Goal: Obtain resource: Download file/media

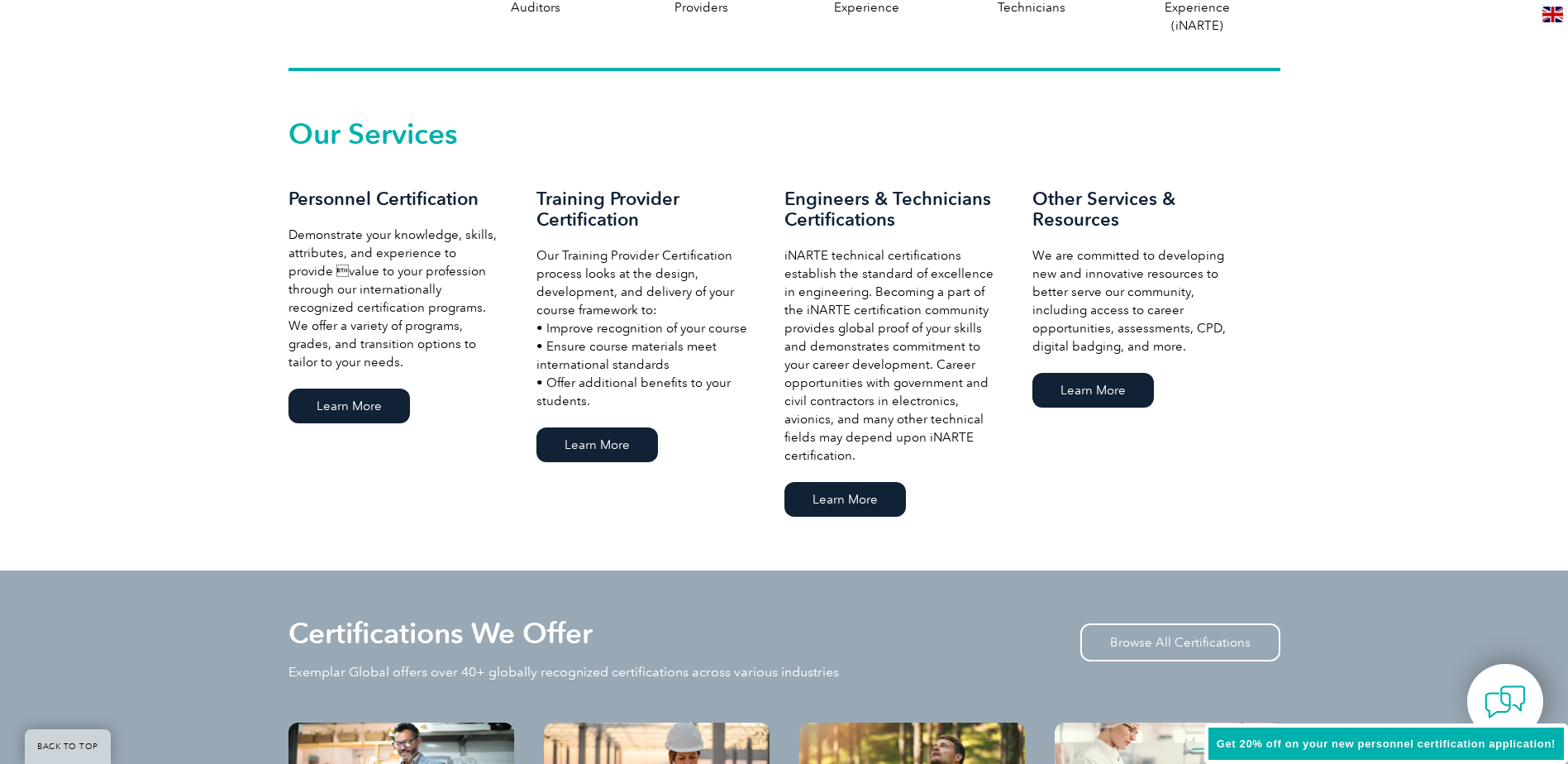
scroll to position [1075, 0]
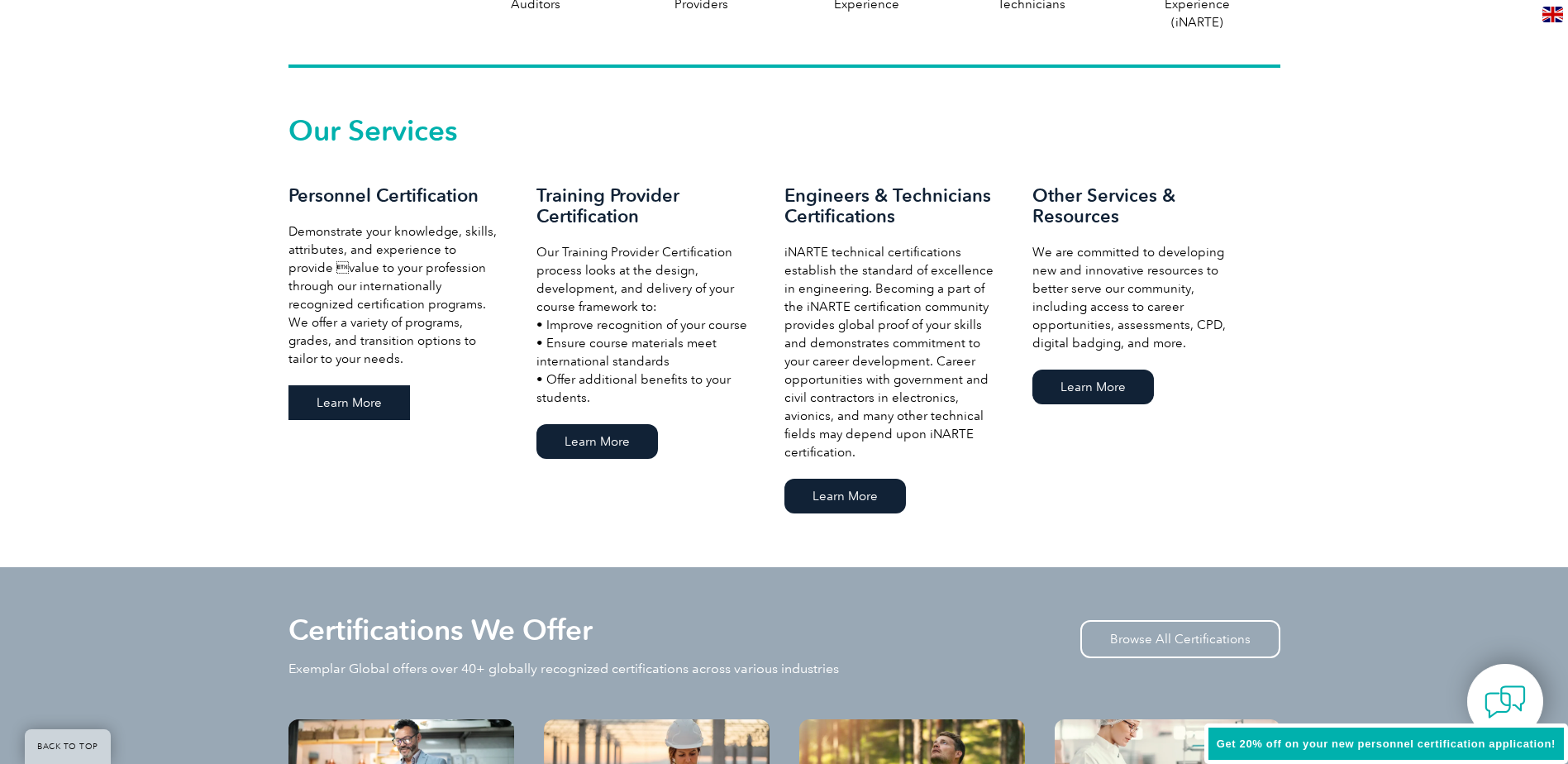
click at [339, 405] on link "Learn More" at bounding box center [349, 403] width 122 height 35
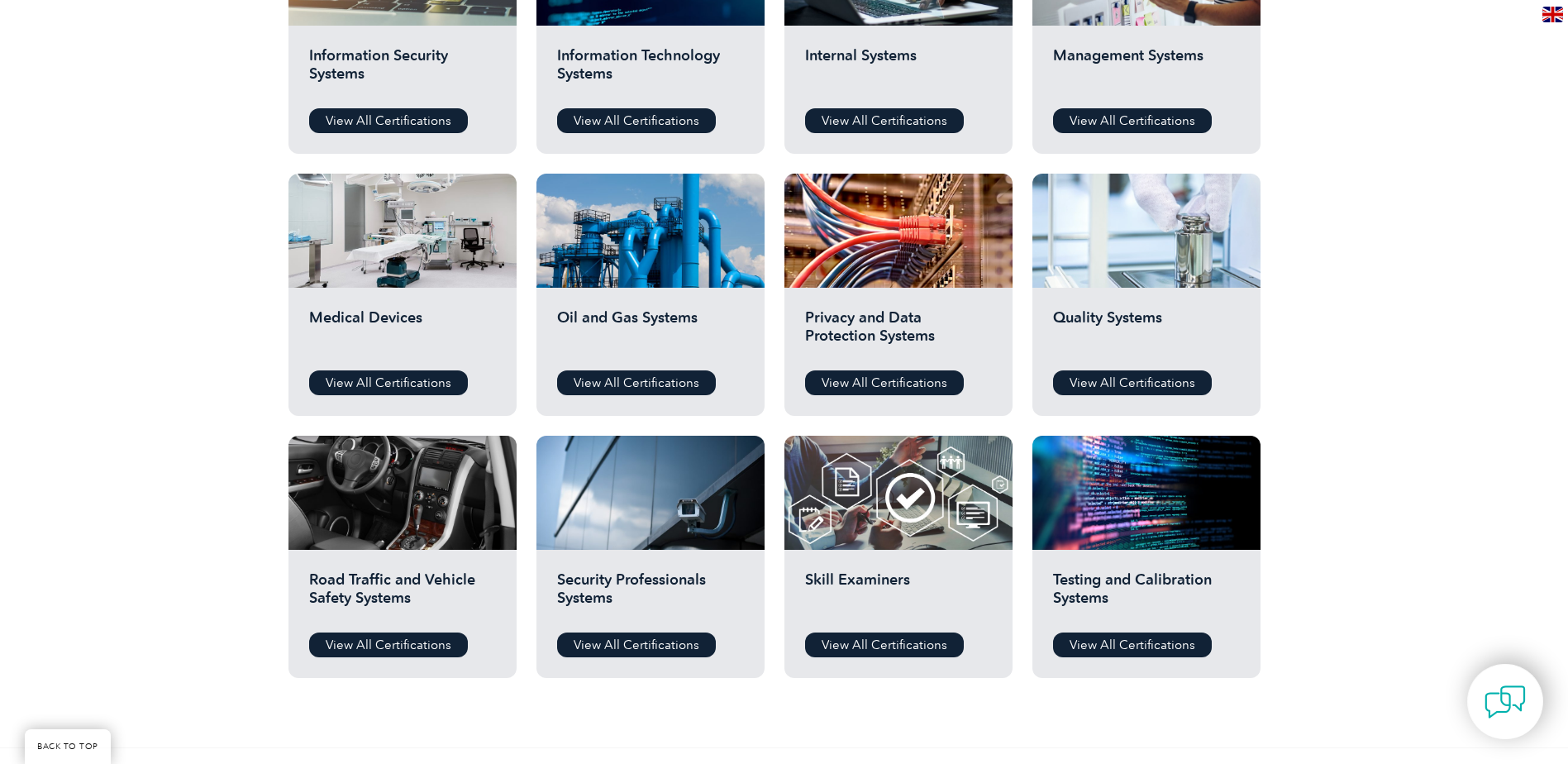
scroll to position [993, 0]
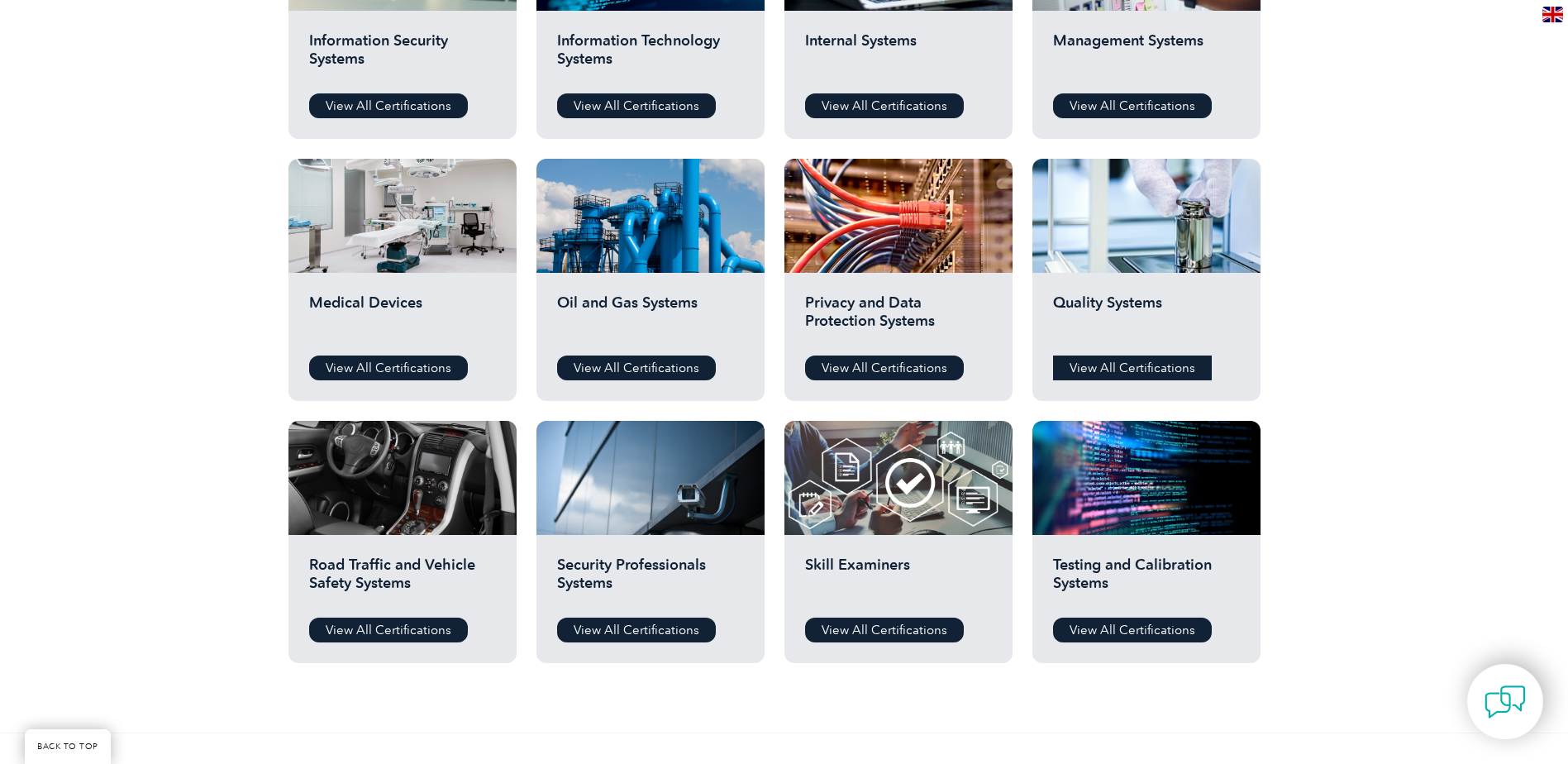
click at [1111, 368] on link "View All Certifications" at bounding box center [1132, 367] width 159 height 24
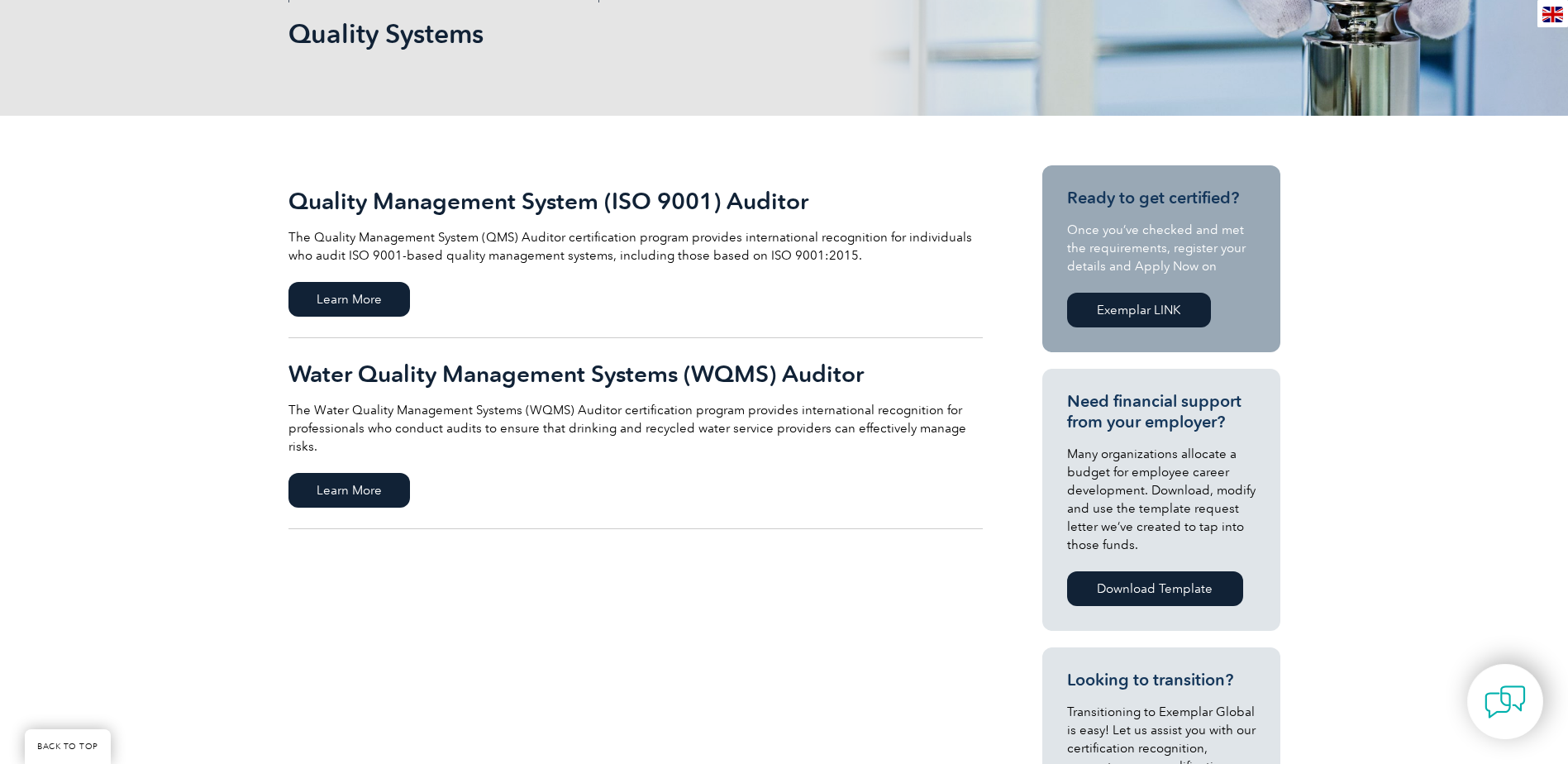
scroll to position [248, 0]
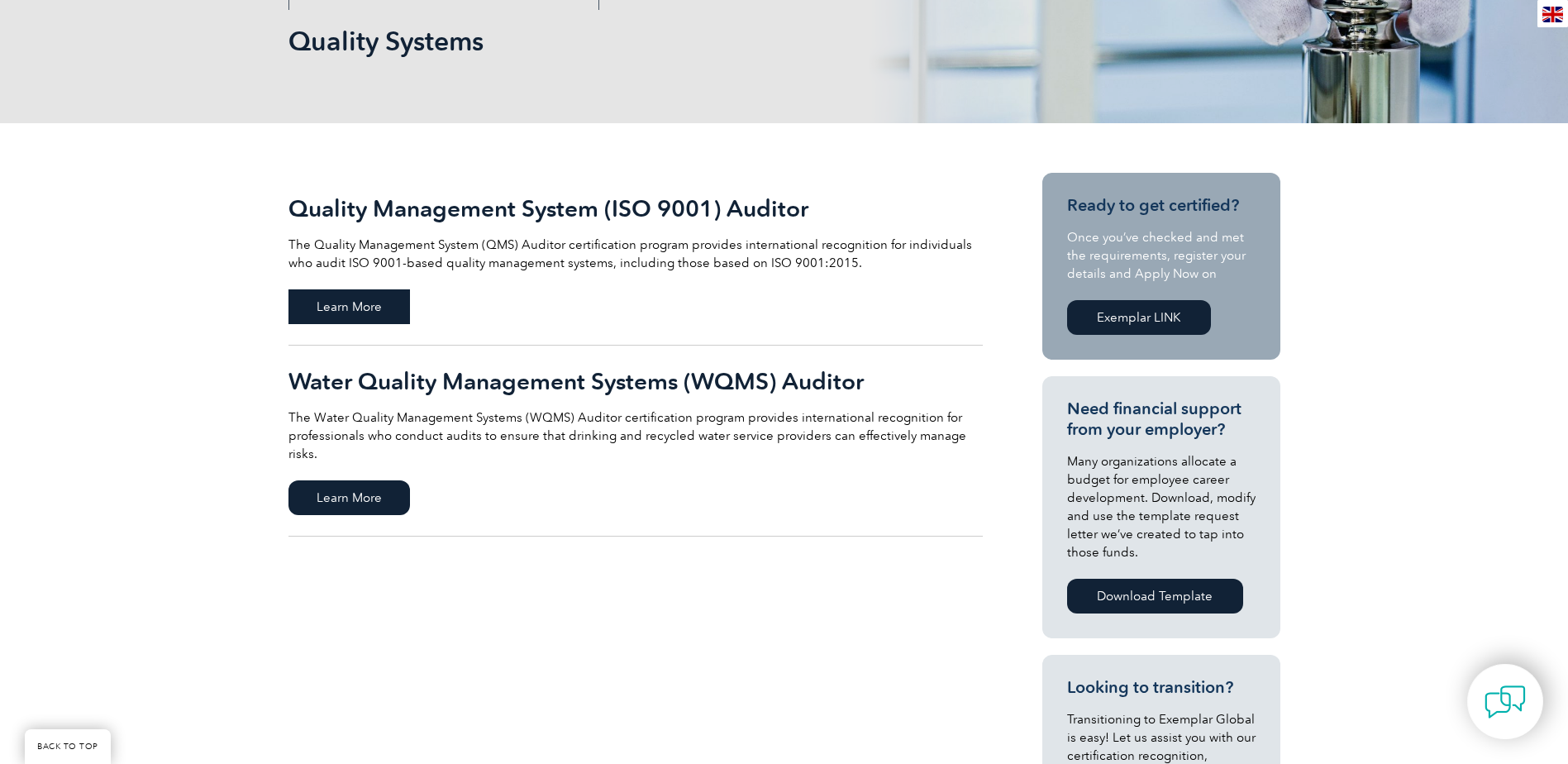
click at [347, 309] on span "Learn More" at bounding box center [349, 307] width 122 height 35
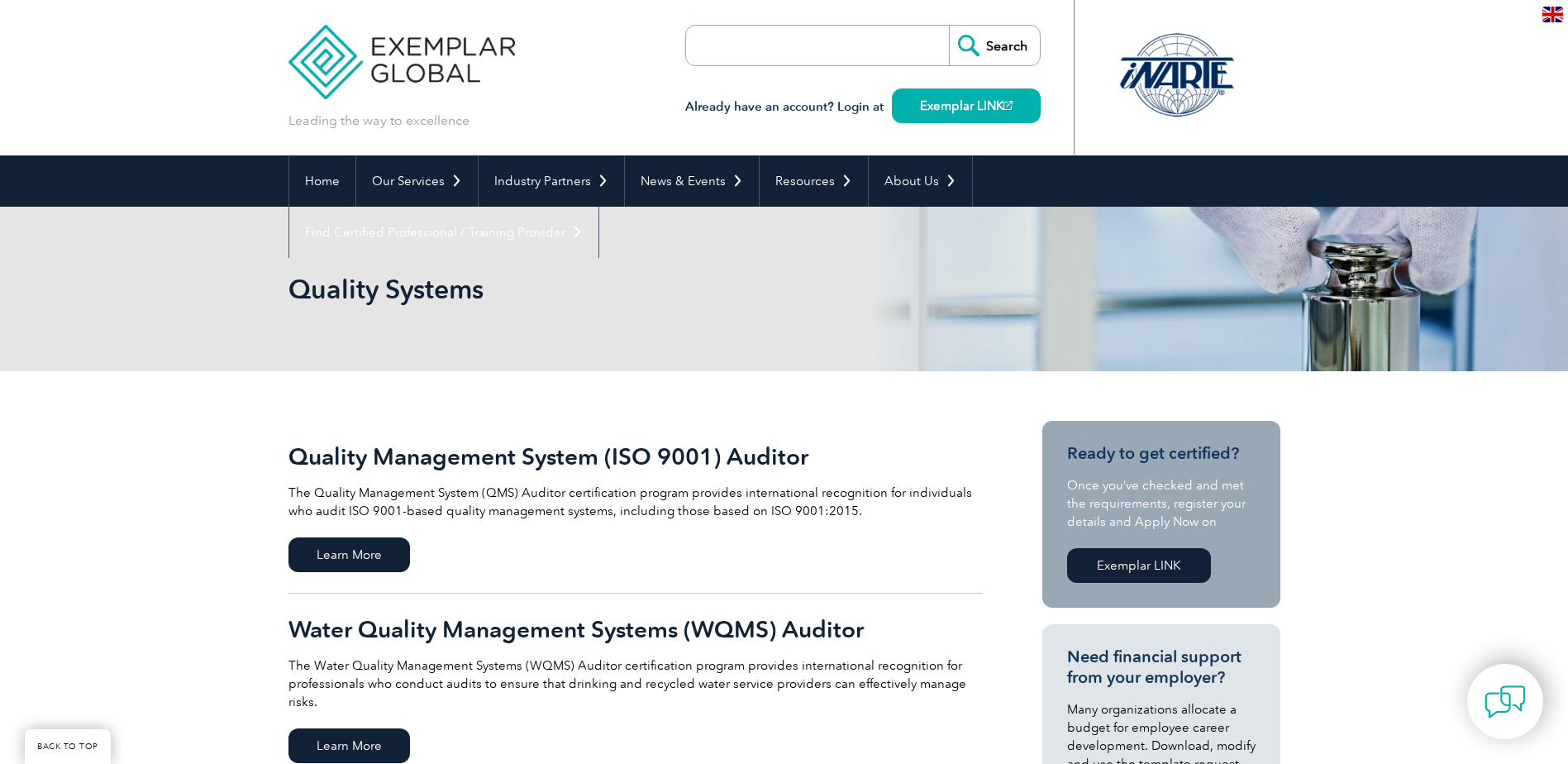
scroll to position [248, 0]
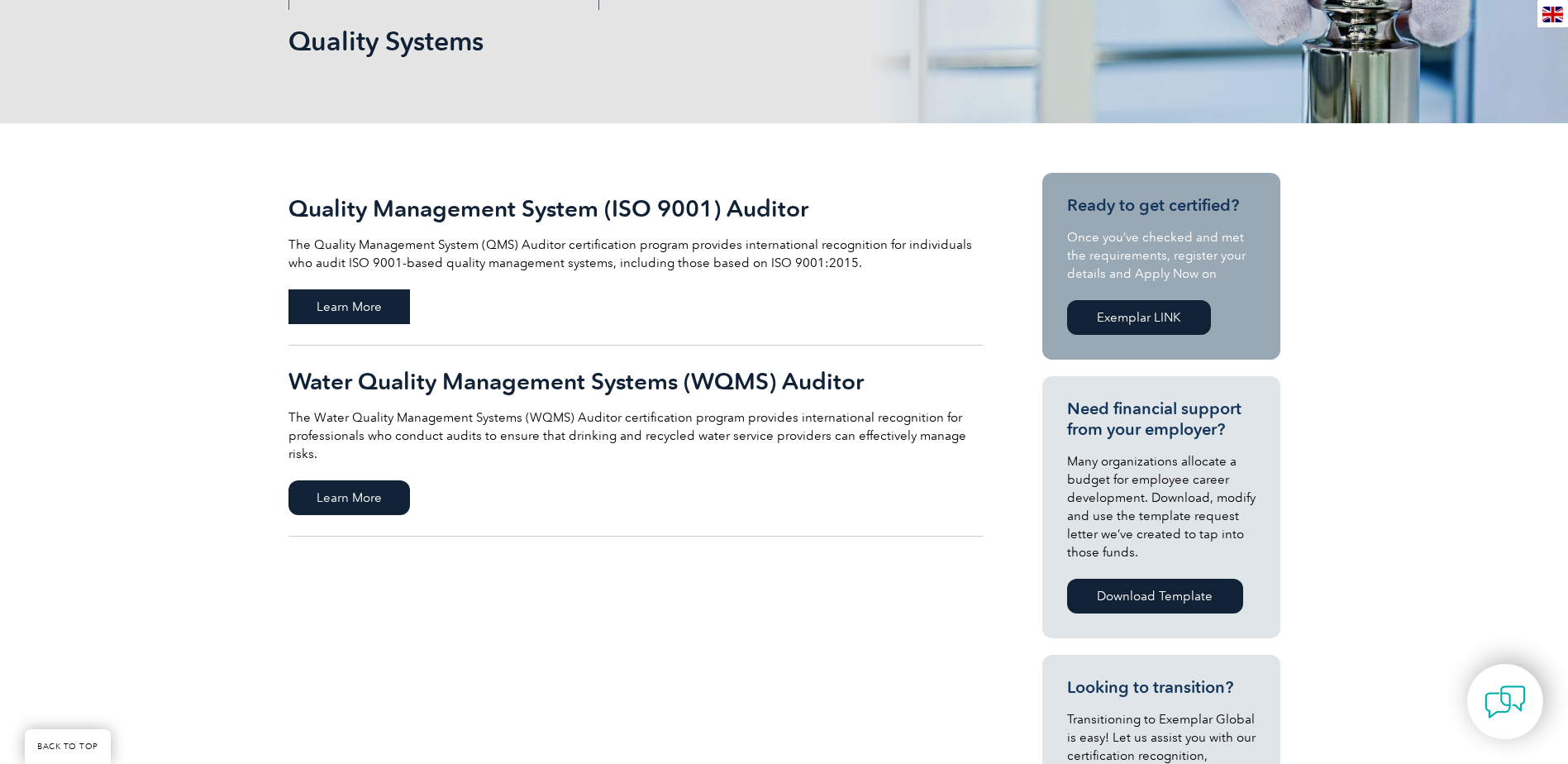
click at [370, 322] on span "Learn More" at bounding box center [349, 307] width 122 height 35
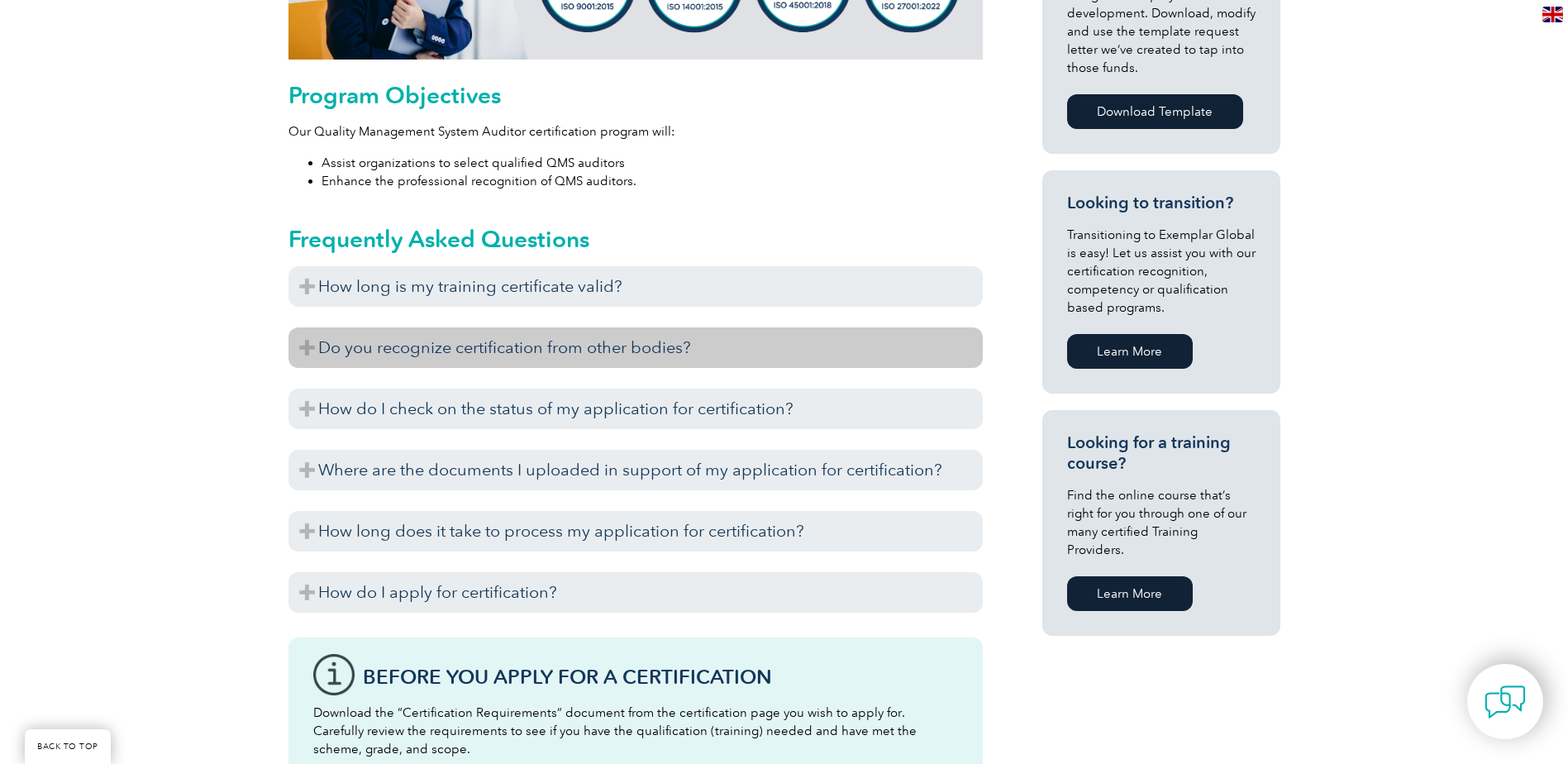
scroll to position [827, 0]
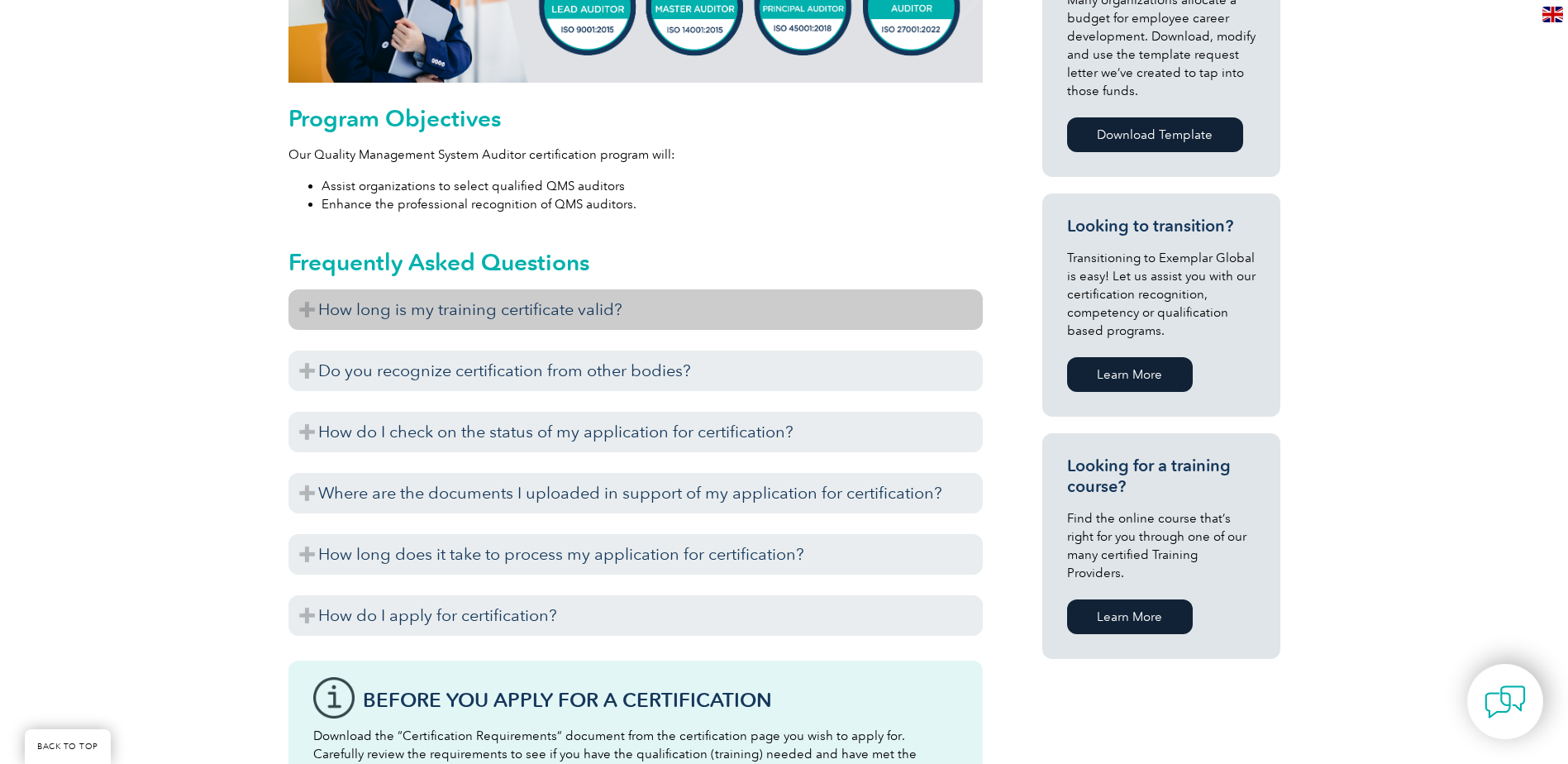
click at [328, 311] on h3 "How long is my training certificate valid?" at bounding box center [636, 309] width 695 height 41
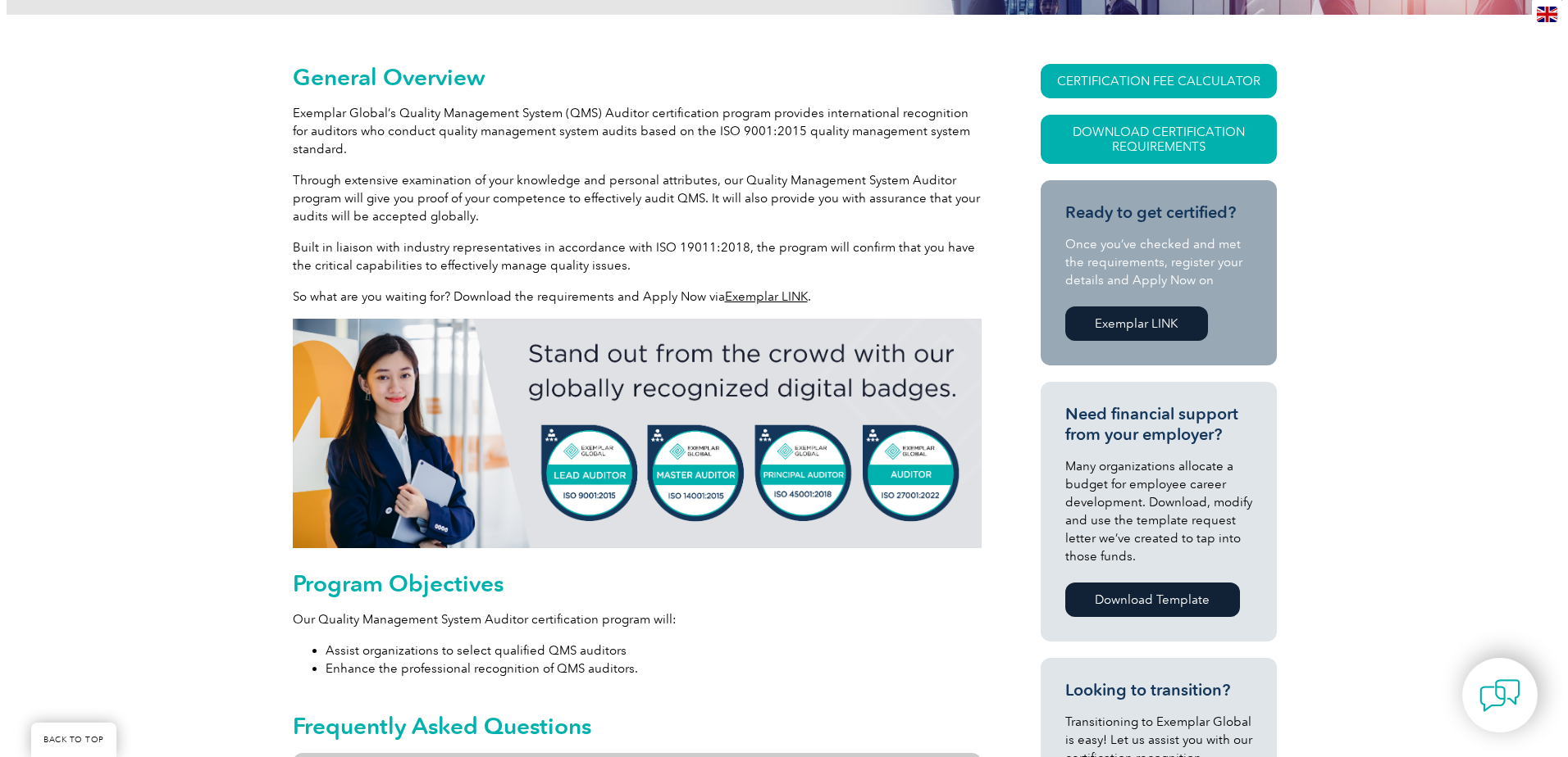
scroll to position [328, 0]
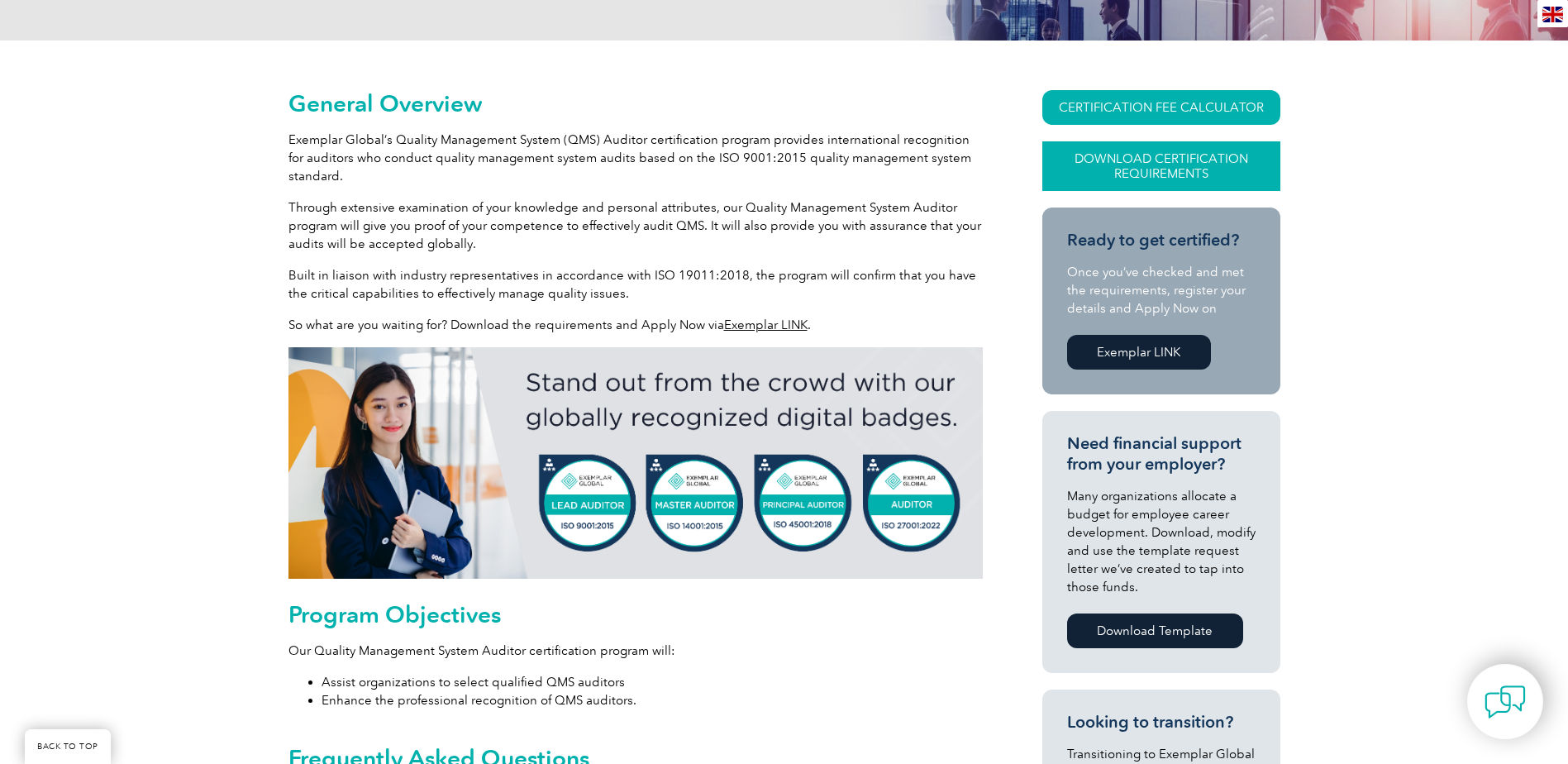
click at [1180, 164] on link "Download Certification Requirements" at bounding box center [1161, 165] width 238 height 50
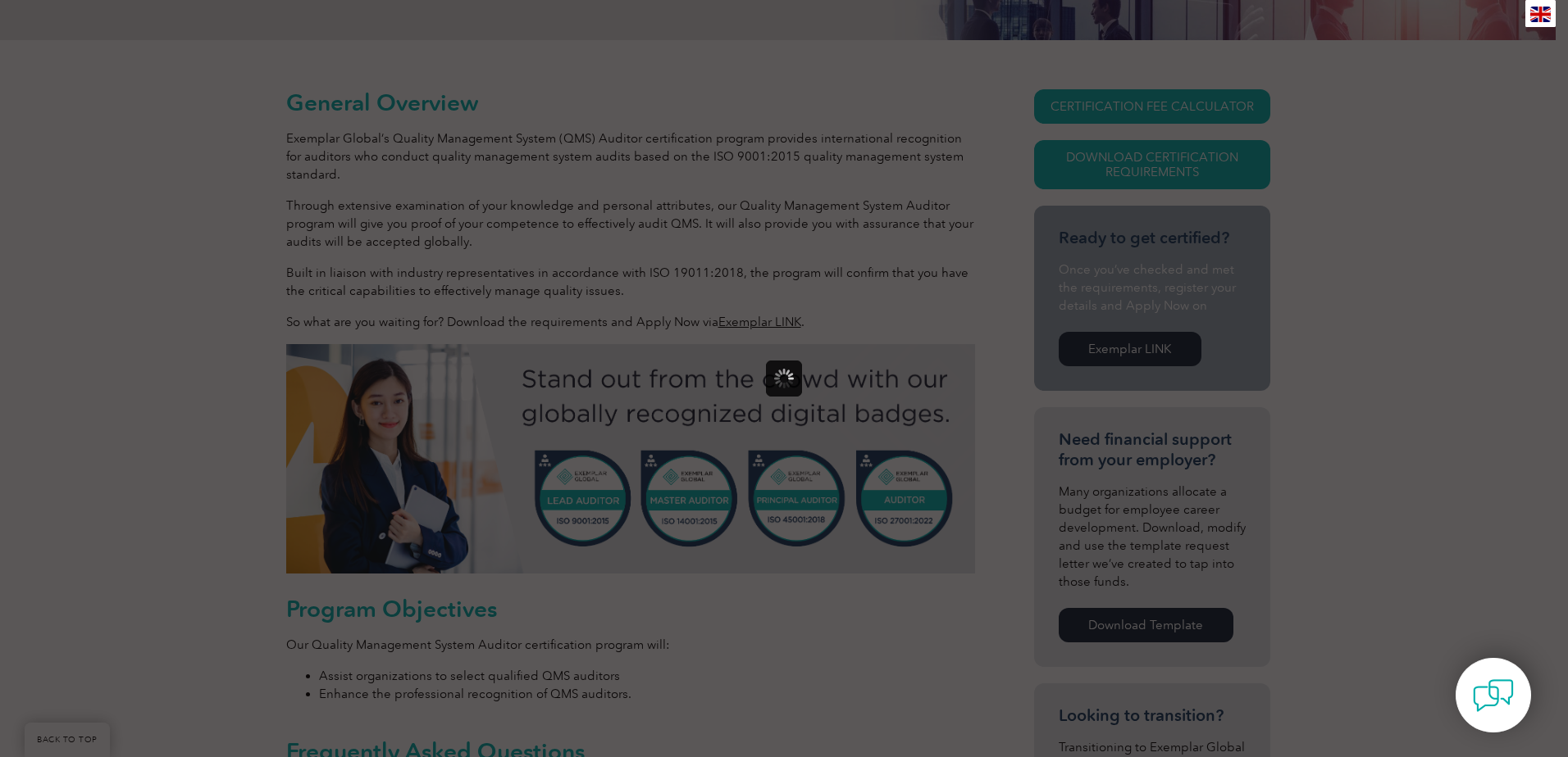
scroll to position [0, 0]
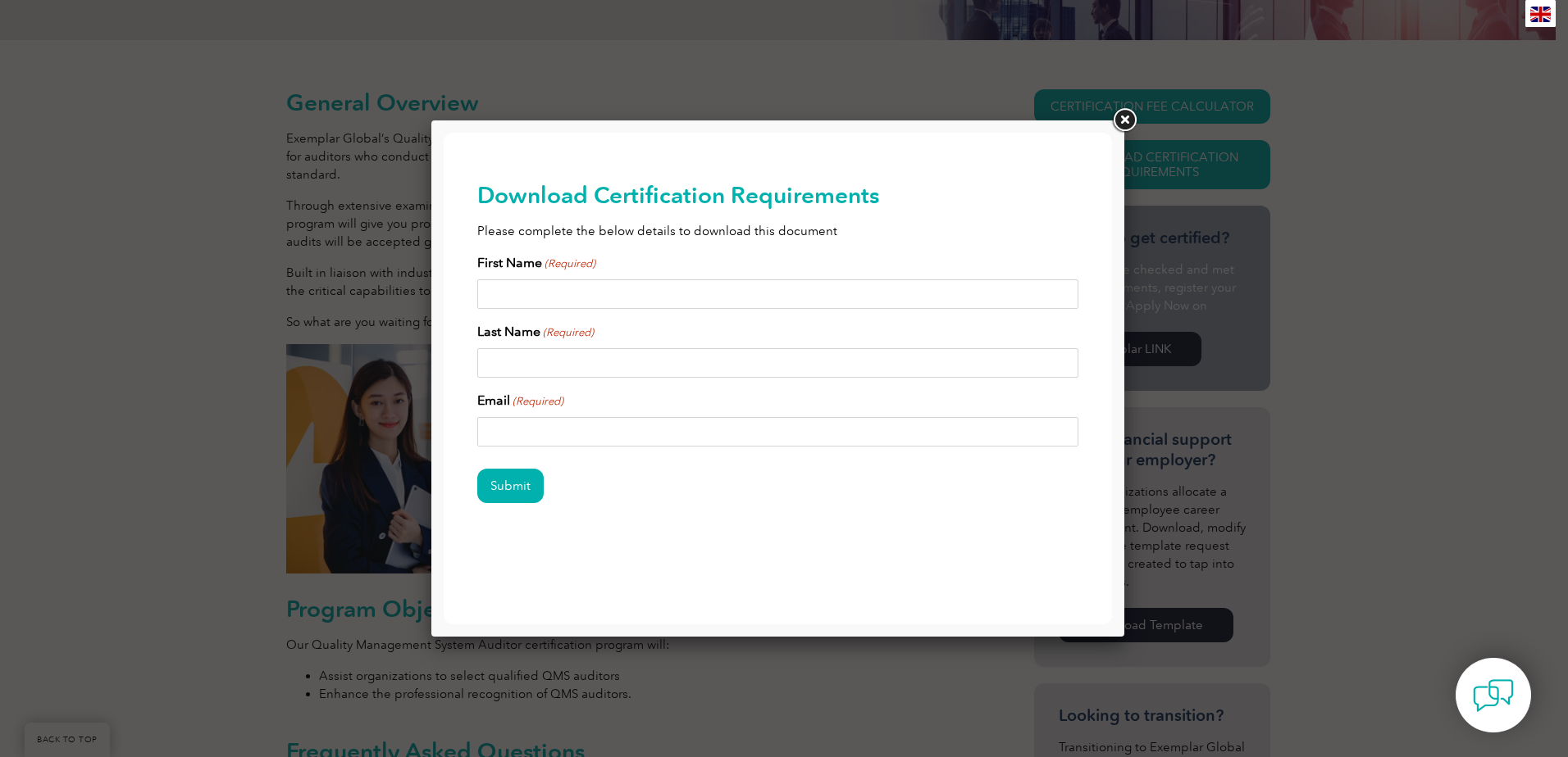
click at [651, 295] on input "First Name (Required)" at bounding box center [779, 294] width 602 height 30
type input "[PERSON_NAME]"
type input "(Adult)"
type input "[EMAIL_ADDRESS][DOMAIN_NAME]"
drag, startPoint x: 593, startPoint y: 363, endPoint x: 320, endPoint y: 363, distance: 273.0
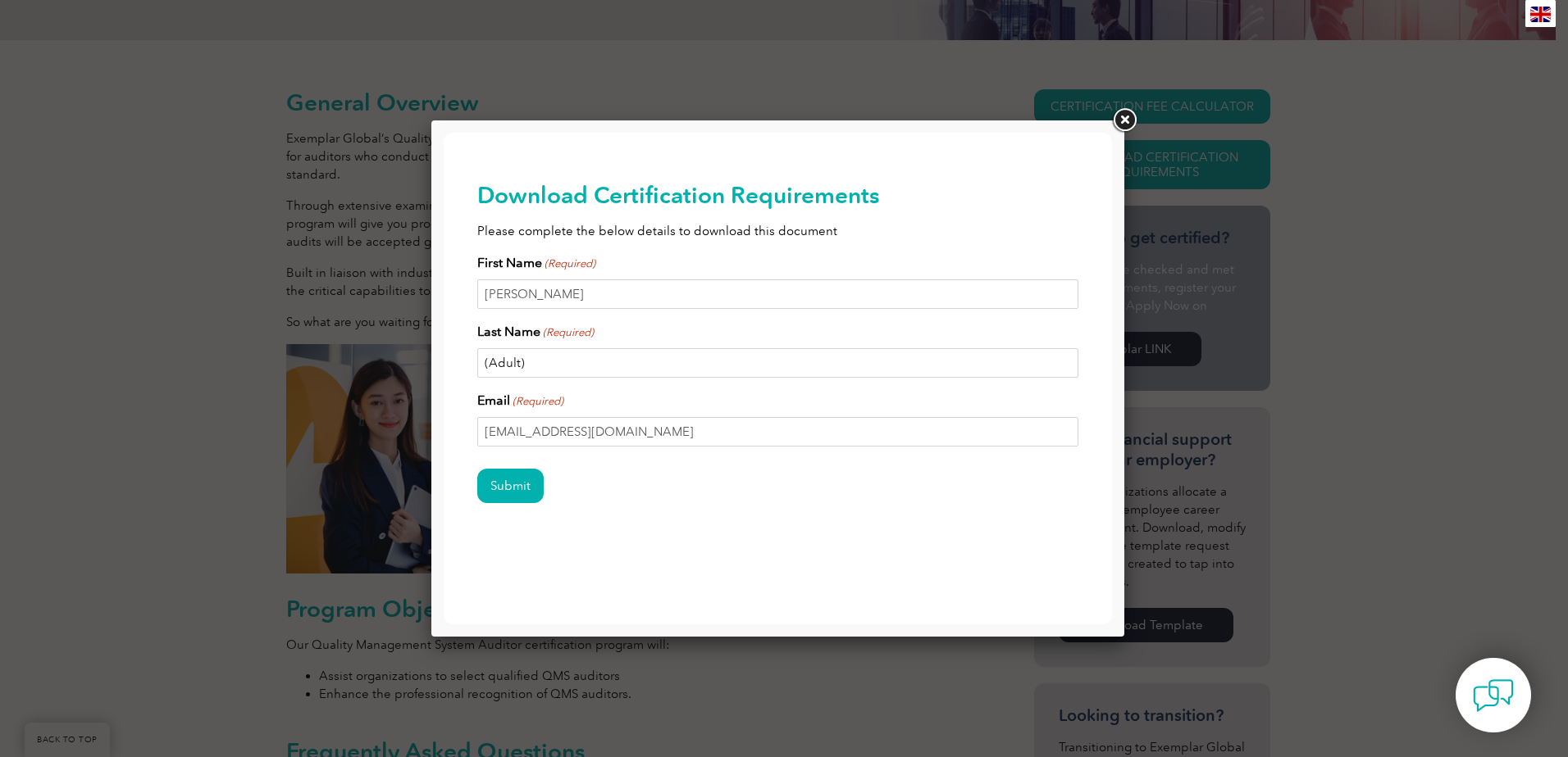
click at [444, 363] on html "BACK TO TOP Leading the way to excellence Search" at bounding box center [778, 369] width 669 height 473
type input "Murugan"
click at [807, 578] on div "Download Certification Requirements Please complete the below details to downlo…" at bounding box center [779, 369] width 602 height 473
click at [512, 481] on input "Submit" at bounding box center [510, 486] width 67 height 35
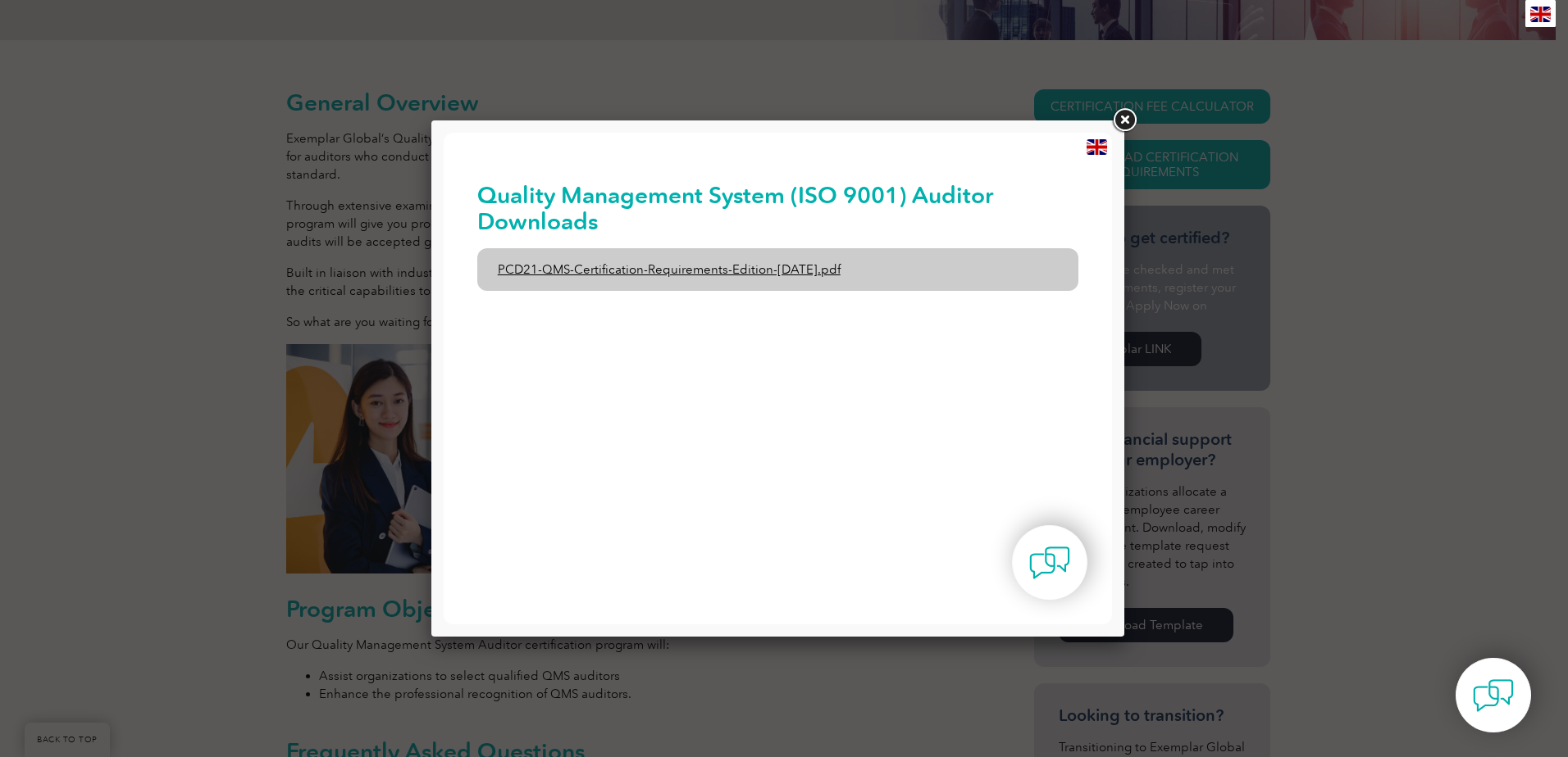
click at [750, 268] on link "PCD21-QMS-Certification-Requirements-Edition-[DATE].pdf" at bounding box center [779, 270] width 602 height 42
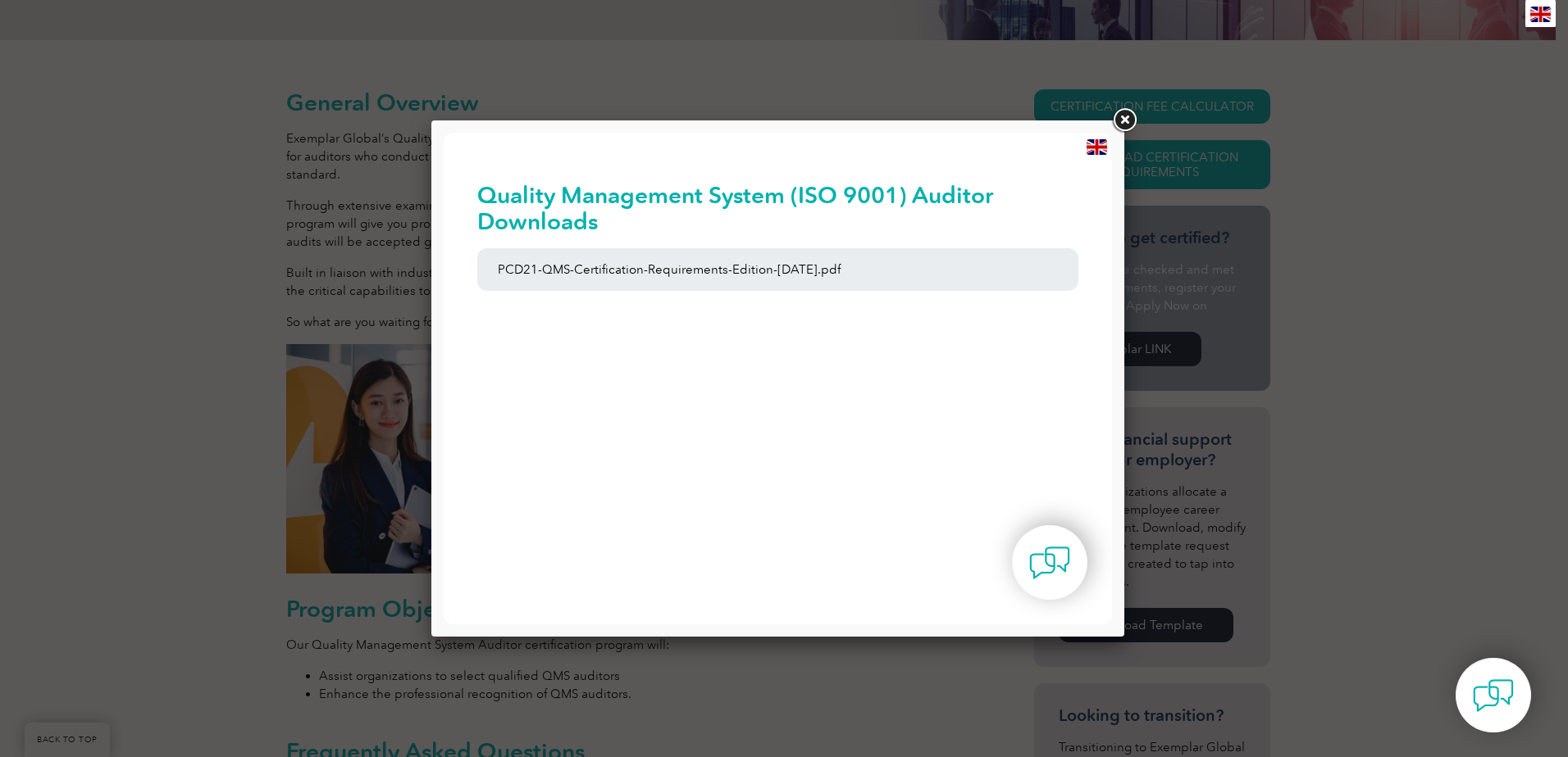
click at [1124, 120] on link at bounding box center [1124, 121] width 30 height 30
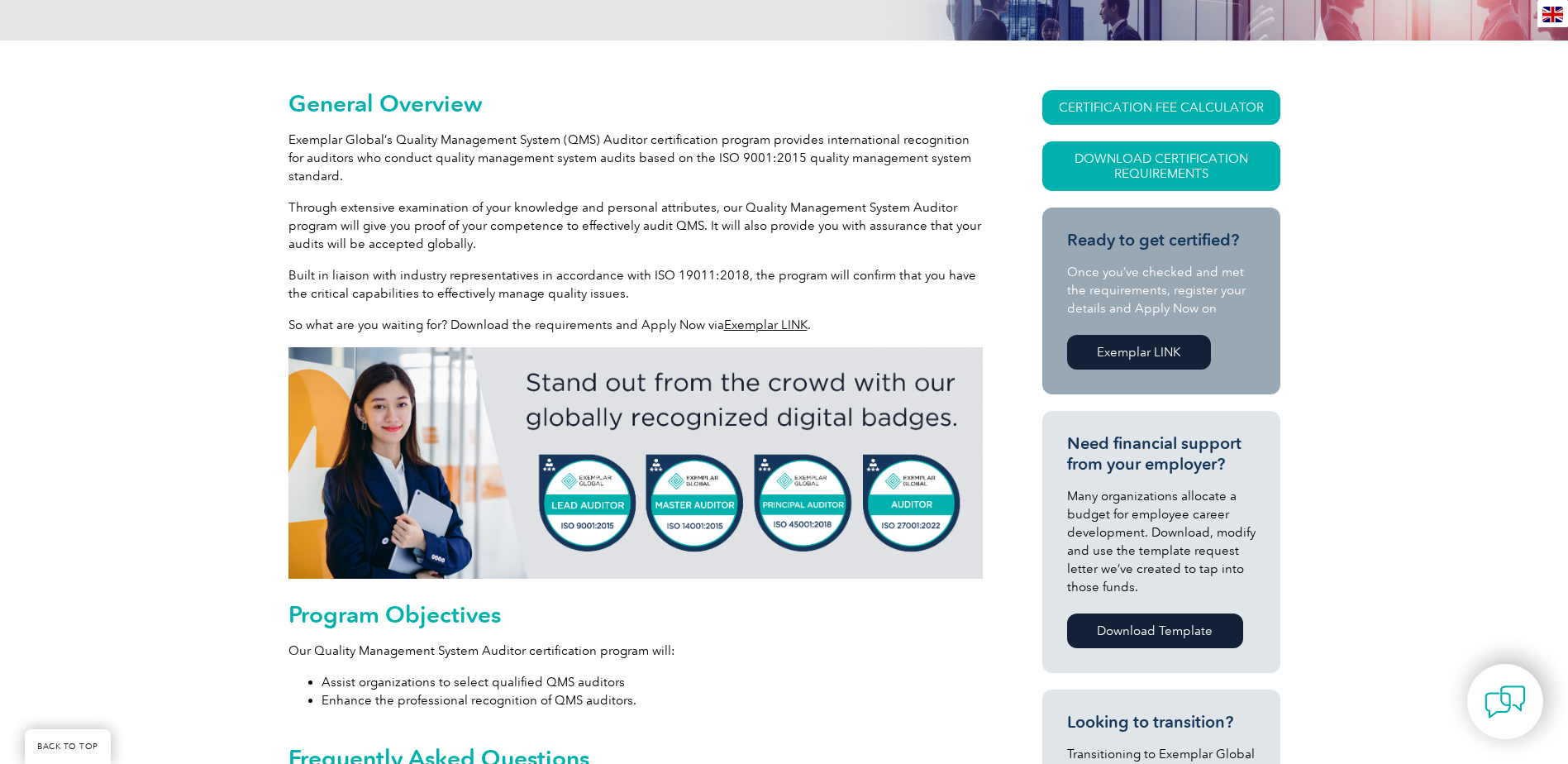
click at [1134, 345] on link "Exemplar LINK" at bounding box center [1139, 352] width 144 height 35
